Goal: Check status: Check status

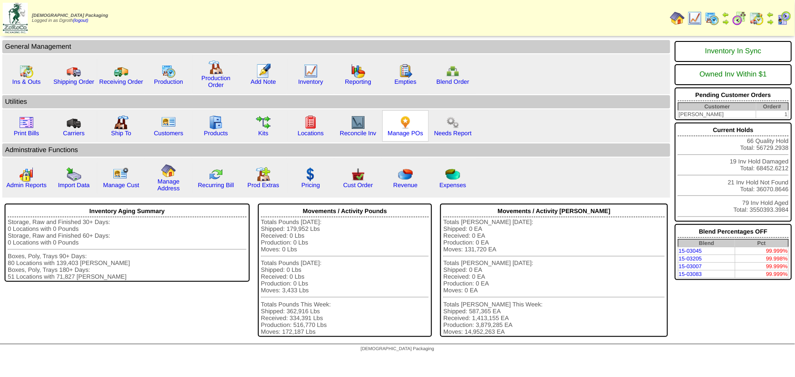
click at [411, 124] on div "Manage POs" at bounding box center [405, 125] width 46 height 31
click at [403, 123] on img at bounding box center [405, 122] width 15 height 15
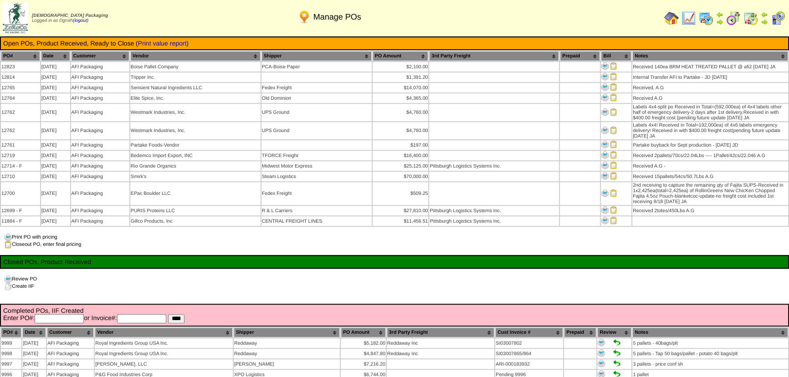
scroll to position [994, 0]
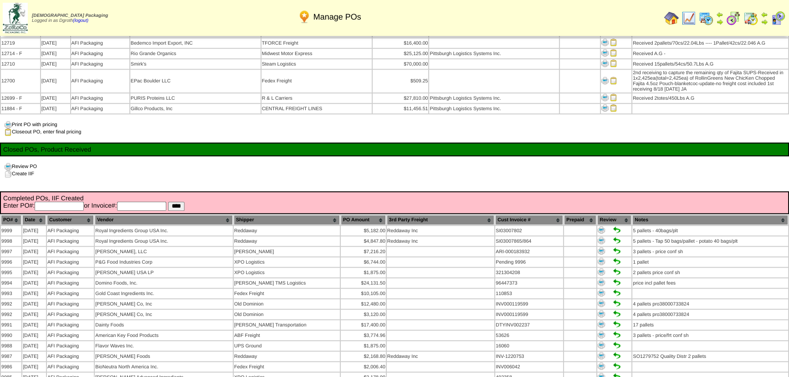
click at [142, 202] on input "text" at bounding box center [141, 206] width 49 height 9
click at [51, 202] on input "text" at bounding box center [59, 206] width 49 height 9
type input "*****"
click at [168, 202] on input "****" at bounding box center [176, 206] width 16 height 9
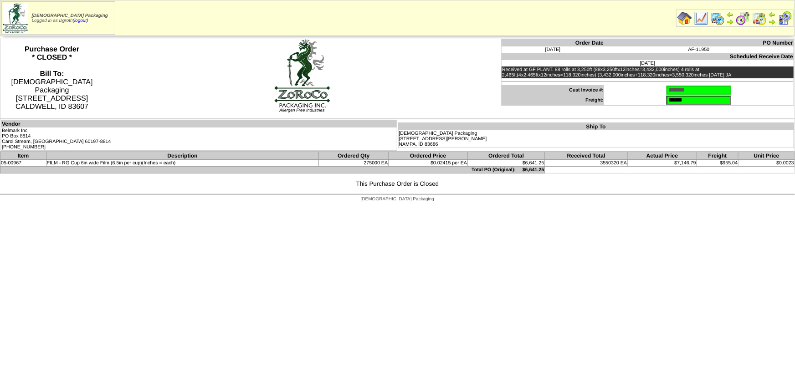
drag, startPoint x: 136, startPoint y: 62, endPoint x: 102, endPoint y: 46, distance: 37.5
click at [134, 62] on td "Allergen Free Industries" at bounding box center [301, 78] width 397 height 81
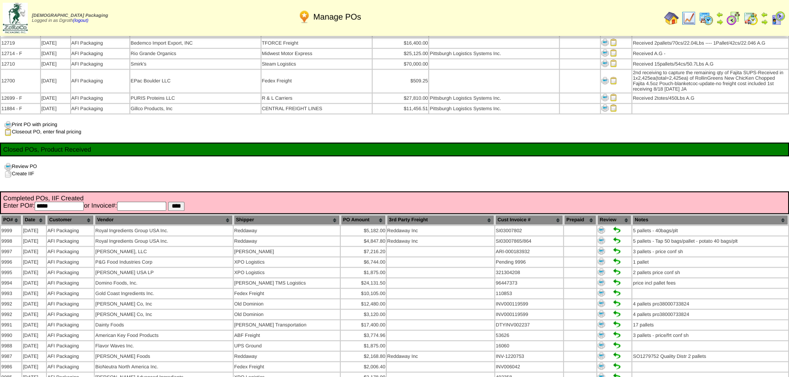
scroll to position [994, 0]
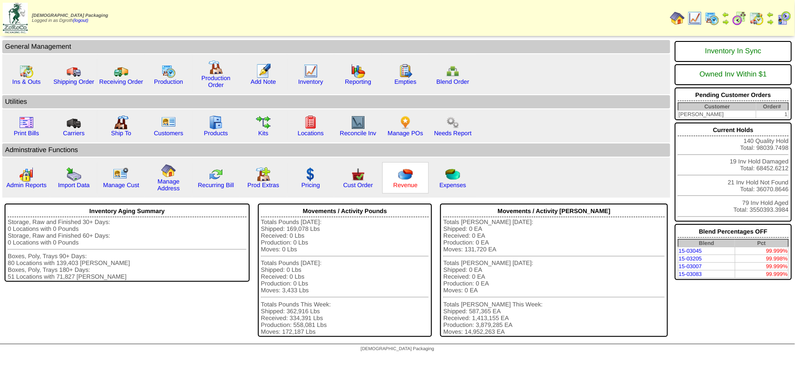
click at [410, 182] on link "Revenue" at bounding box center [405, 185] width 24 height 7
